Goal: Information Seeking & Learning: Learn about a topic

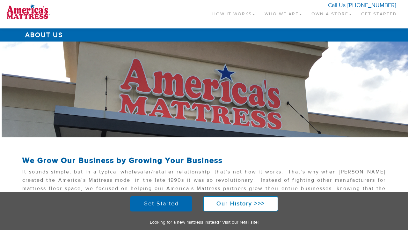
scroll to position [230, 0]
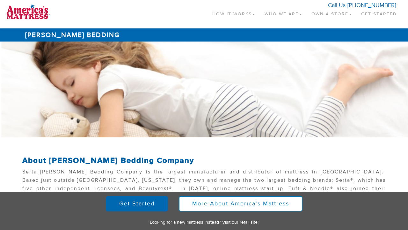
scroll to position [138, 0]
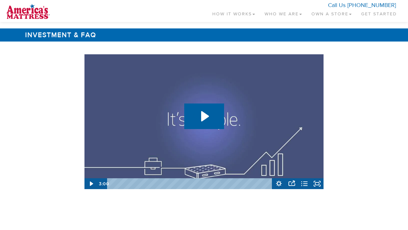
scroll to position [955, 0]
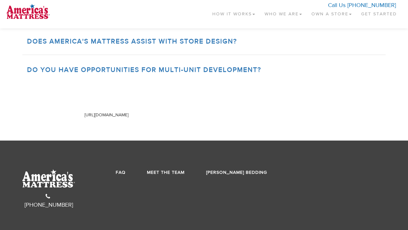
scroll to position [945, 0]
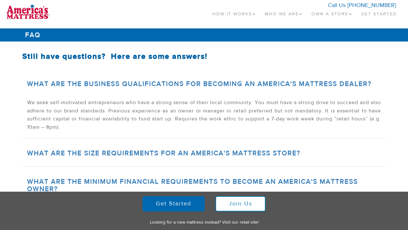
scroll to position [314, 0]
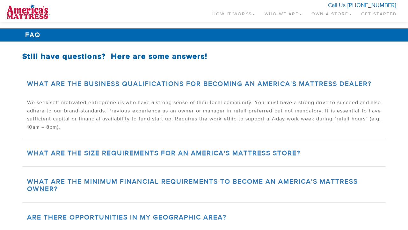
scroll to position [314, 0]
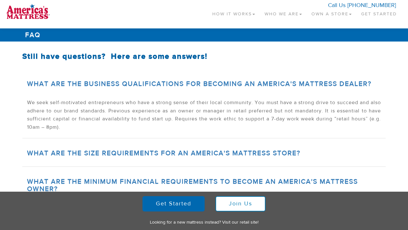
scroll to position [314, 0]
